Goal: Navigation & Orientation: Find specific page/section

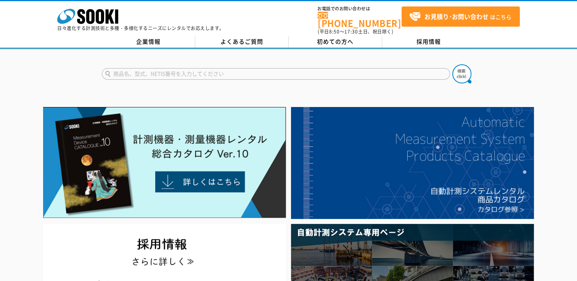
click at [194, 70] on input "text" at bounding box center [276, 73] width 348 height 11
type input "商品名、型式、NETIS番号を入力してください"
click at [249, 72] on input "text" at bounding box center [276, 73] width 348 height 11
type input "商品名、型式、NETIS番号を入力してください"
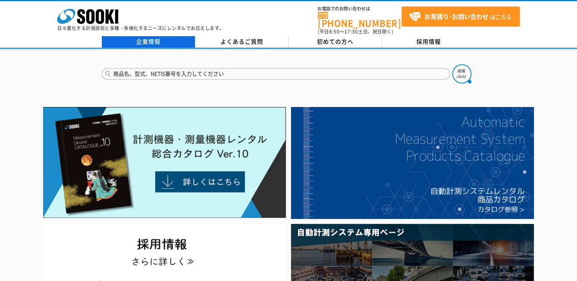
click at [150, 36] on link "企業情報" at bounding box center [148, 41] width 93 height 11
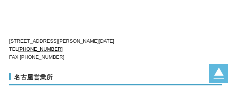
scroll to position [3242, 0]
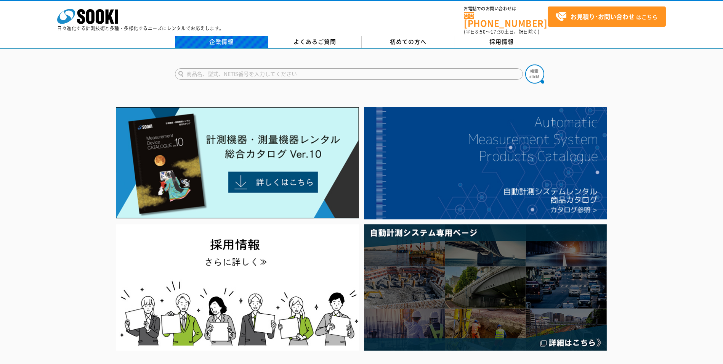
click at [222, 36] on link "企業情報" at bounding box center [221, 41] width 93 height 11
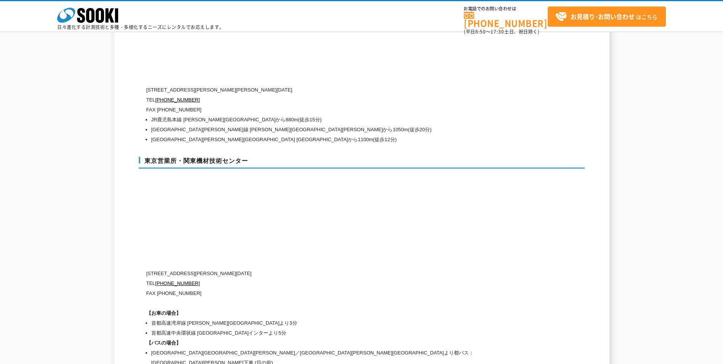
scroll to position [3127, 0]
